Goal: Task Accomplishment & Management: Use online tool/utility

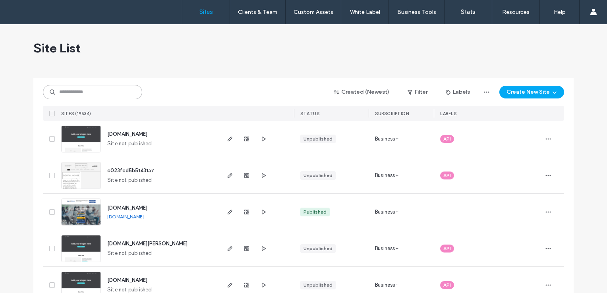
click at [103, 96] on input at bounding box center [92, 92] width 99 height 14
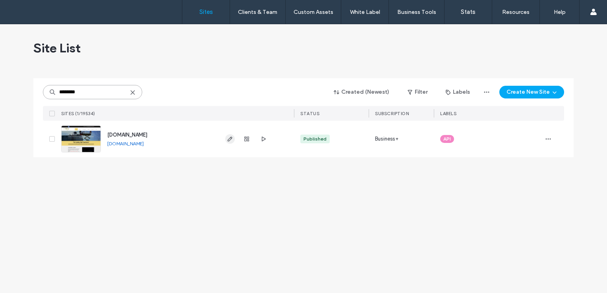
type input "********"
click at [229, 137] on icon "button" at bounding box center [230, 139] width 6 height 6
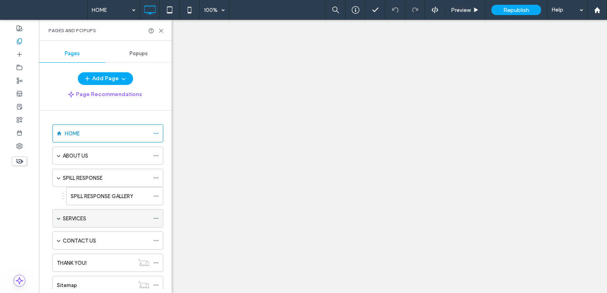
click at [58, 218] on span at bounding box center [59, 218] width 4 height 4
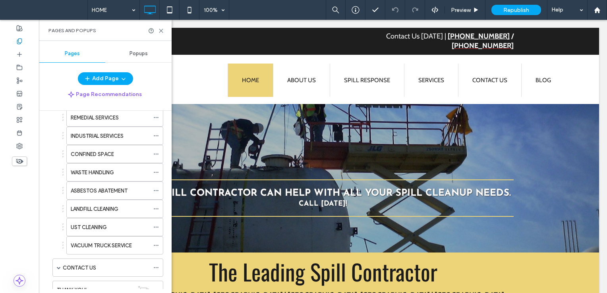
scroll to position [159, 0]
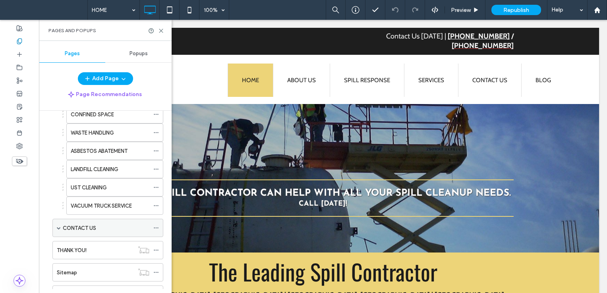
click at [60, 226] on span at bounding box center [59, 228] width 4 height 4
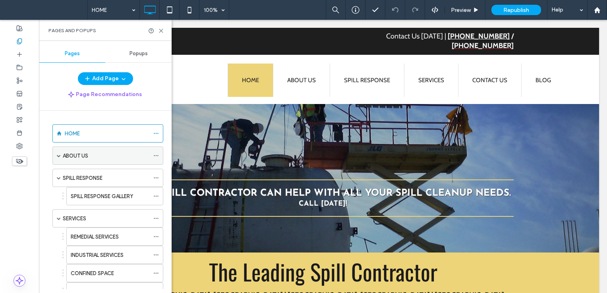
click at [59, 155] on span at bounding box center [59, 156] width 4 height 4
